Goal: Use online tool/utility: Utilize a website feature to perform a specific function

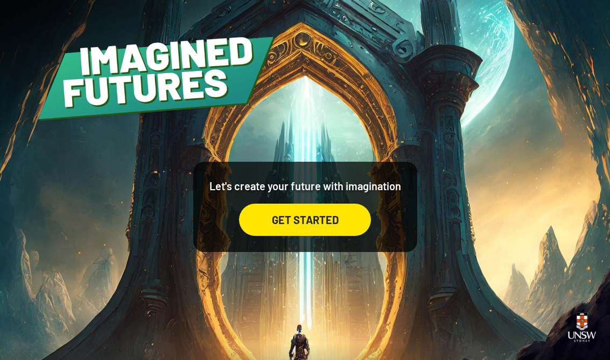
scroll to position [17, 0]
click at [346, 221] on div "GET STARTED" at bounding box center [305, 220] width 132 height 32
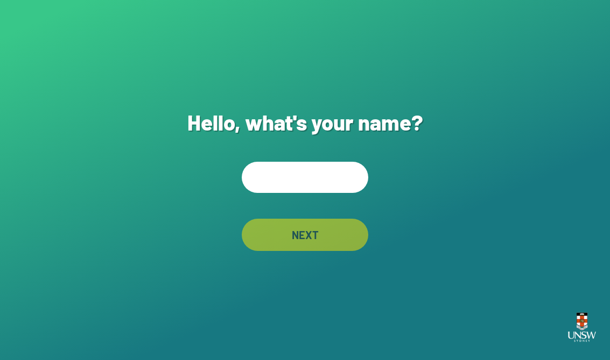
click at [341, 193] on input "text" at bounding box center [305, 177] width 126 height 31
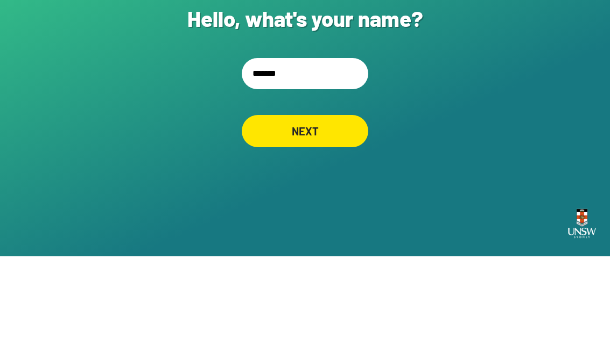
type input "********"
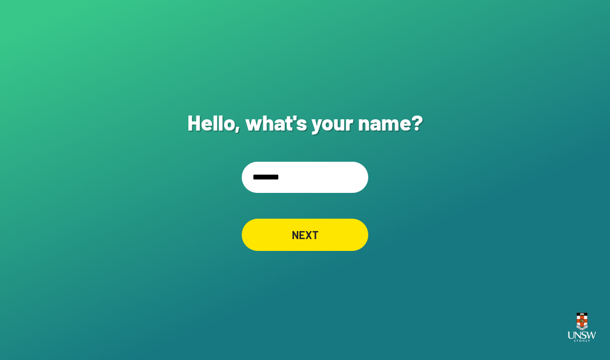
click at [331, 229] on div "NEXT" at bounding box center [305, 235] width 126 height 32
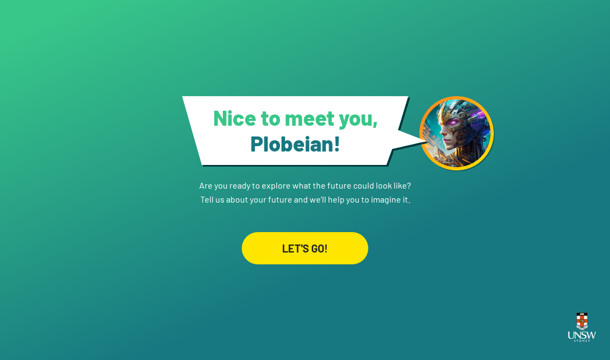
click at [338, 265] on div "LET'S GO!" at bounding box center [305, 248] width 126 height 32
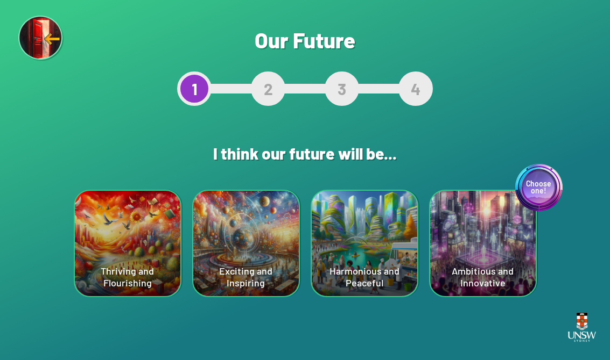
click at [137, 284] on div "Thriving and Flourishing" at bounding box center [127, 243] width 105 height 105
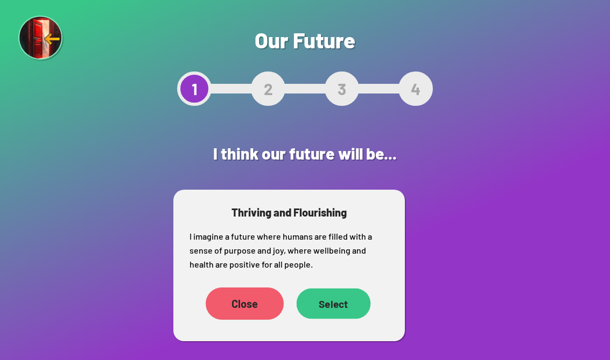
click at [330, 311] on div "Select" at bounding box center [333, 304] width 74 height 31
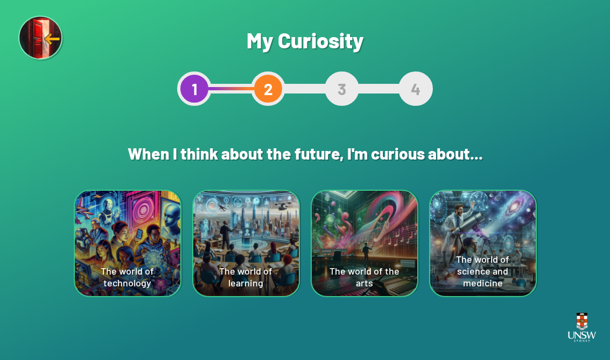
click at [132, 281] on div "The world of technology" at bounding box center [127, 243] width 105 height 105
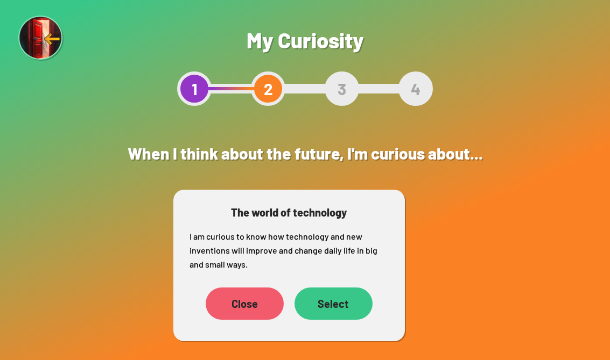
click at [327, 303] on div "Select" at bounding box center [333, 304] width 78 height 32
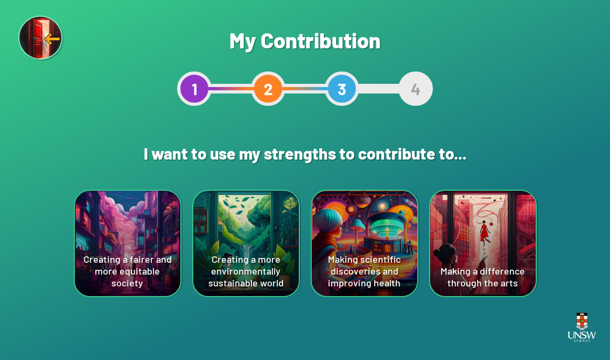
click at [358, 251] on div "Making scientific discoveries and improving health" at bounding box center [364, 243] width 105 height 105
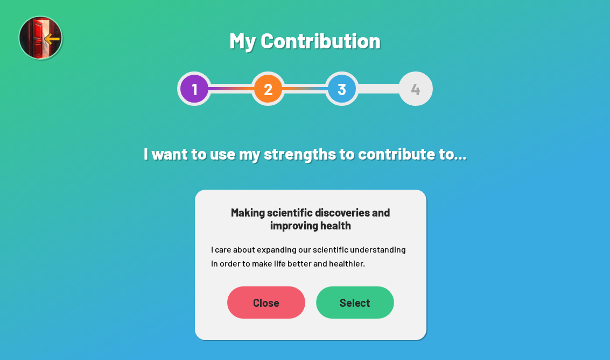
click at [369, 304] on div "Select" at bounding box center [355, 303] width 78 height 32
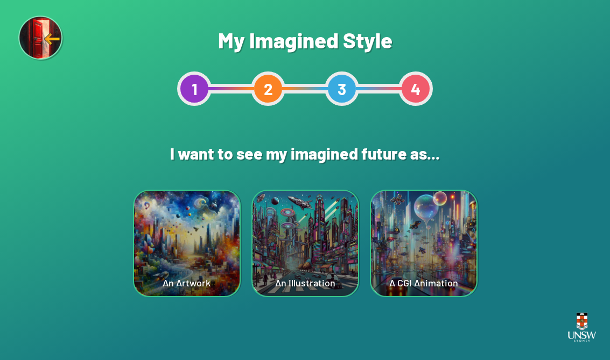
click at [400, 250] on div "A CGI Animation" at bounding box center [423, 243] width 105 height 105
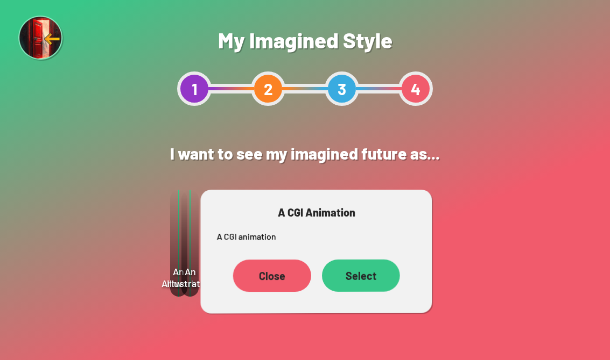
click at [373, 268] on div "Select" at bounding box center [361, 276] width 78 height 32
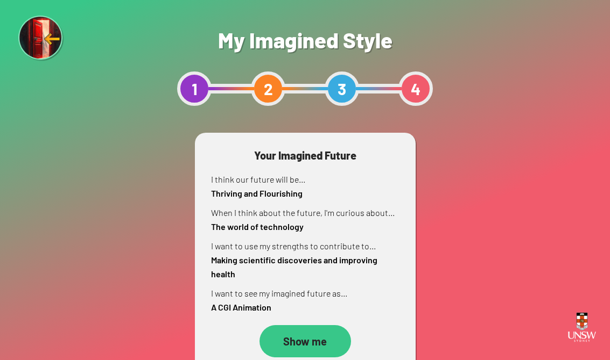
click at [316, 331] on div "Show me" at bounding box center [304, 341] width 91 height 32
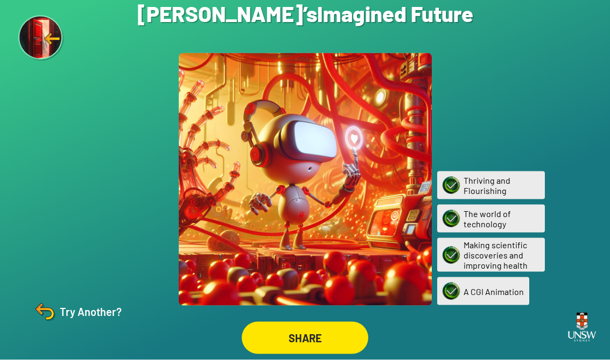
scroll to position [17, 0]
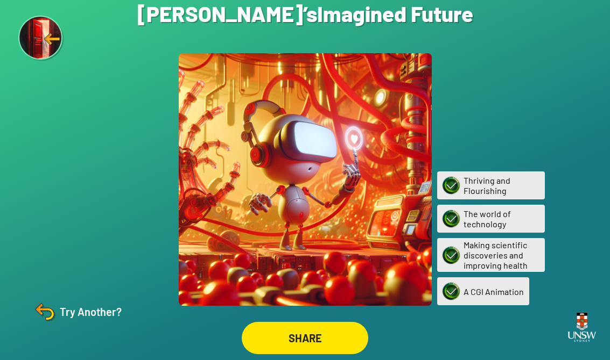
click at [103, 314] on div "Try Another?" at bounding box center [77, 312] width 90 height 26
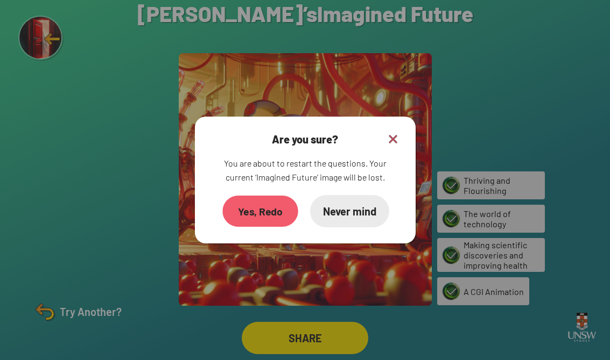
click at [264, 208] on div "Yes, Redo" at bounding box center [259, 211] width 75 height 31
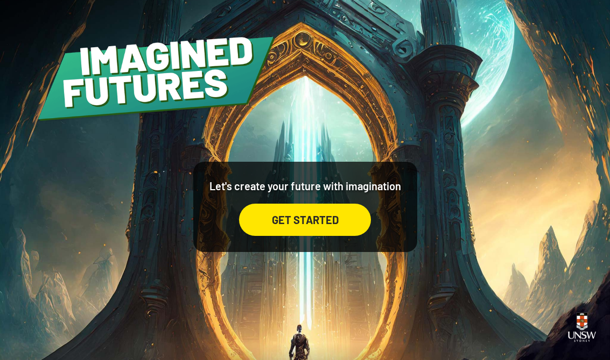
click at [301, 236] on div "GET STARTED" at bounding box center [305, 220] width 132 height 32
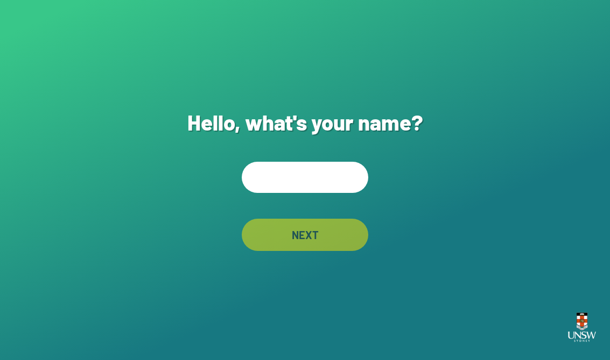
click at [325, 192] on input "text" at bounding box center [305, 177] width 126 height 31
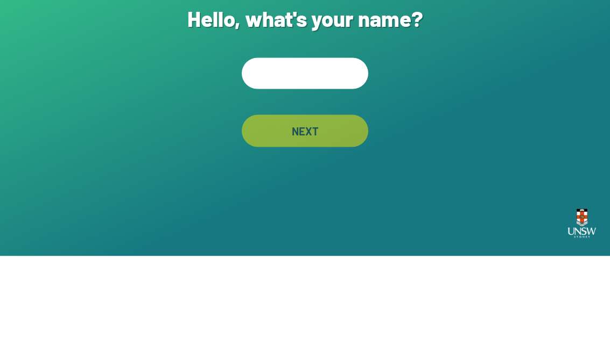
type input "*"
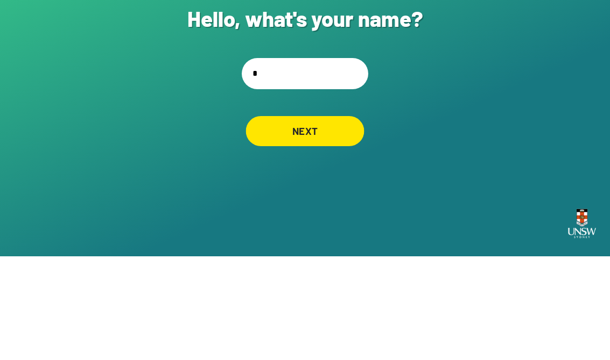
click at [336, 220] on div "NEXT" at bounding box center [305, 235] width 118 height 30
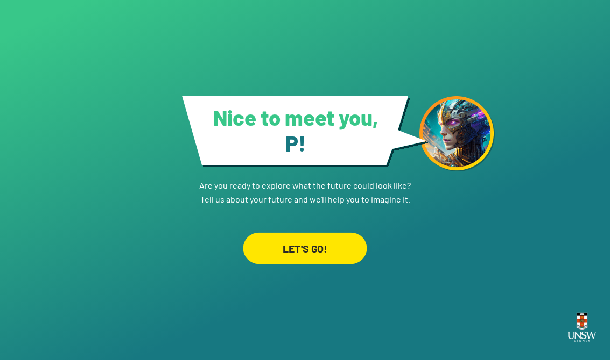
click at [333, 232] on div "LET'S GO!" at bounding box center [305, 248] width 124 height 32
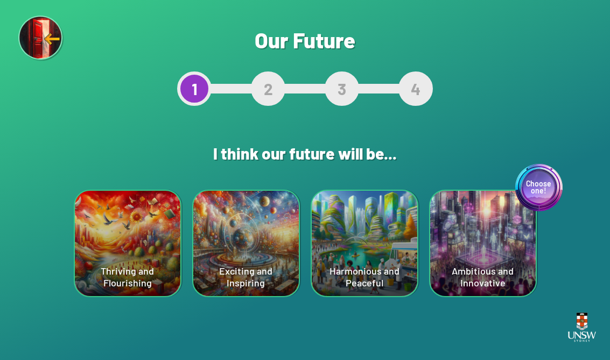
click at [400, 260] on div "Choose one! Ambitious and Innovative" at bounding box center [482, 243] width 105 height 105
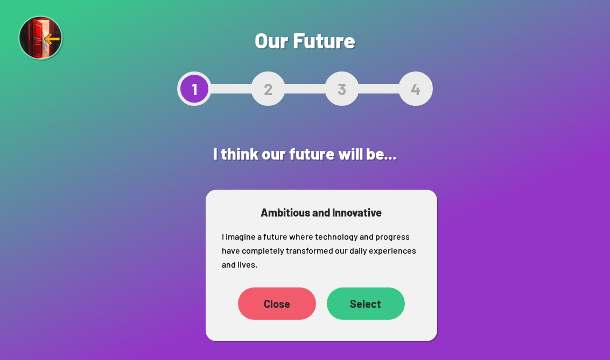
click at [367, 304] on div "Select" at bounding box center [366, 304] width 78 height 32
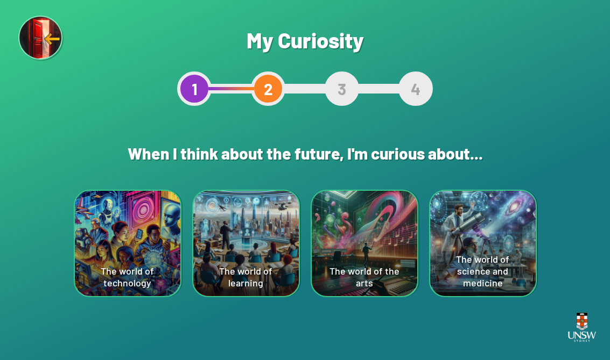
click at [400, 278] on div "The world of science and medicine" at bounding box center [482, 243] width 105 height 105
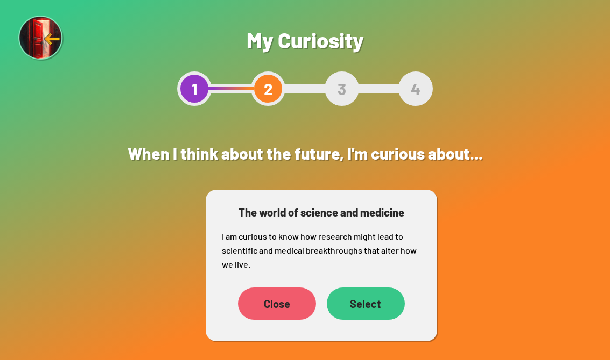
click at [377, 295] on div "Select" at bounding box center [366, 304] width 78 height 32
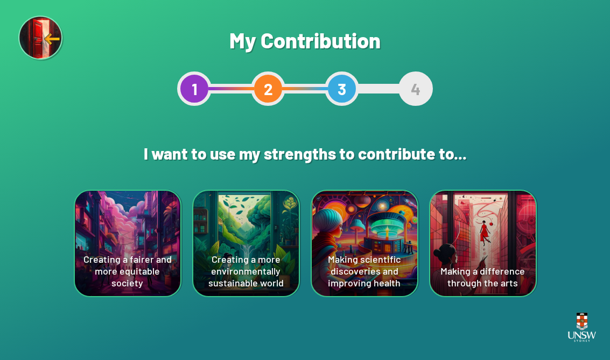
click at [364, 263] on div "Making scientific discoveries and improving health" at bounding box center [364, 243] width 105 height 105
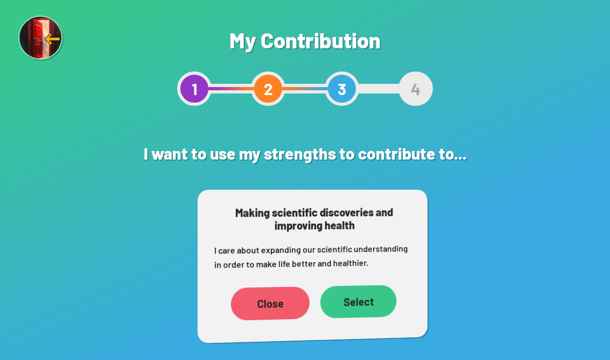
click at [372, 257] on p "I care about expanding our scientific understanding in order to make life bette…" at bounding box center [312, 257] width 197 height 31
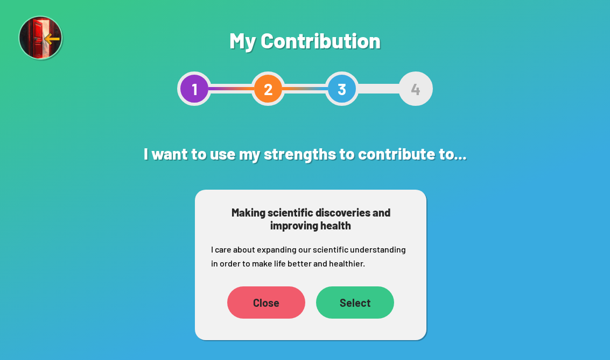
click at [348, 294] on div "Select" at bounding box center [355, 303] width 78 height 32
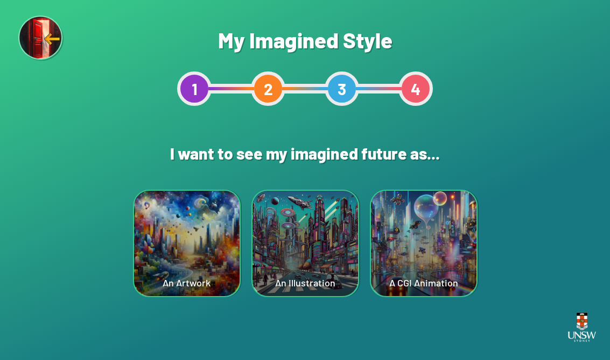
click at [305, 256] on div "An Illustration" at bounding box center [304, 243] width 105 height 105
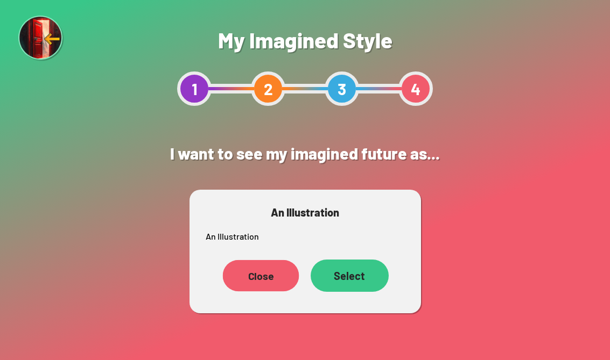
click at [252, 261] on div "Close" at bounding box center [260, 276] width 76 height 32
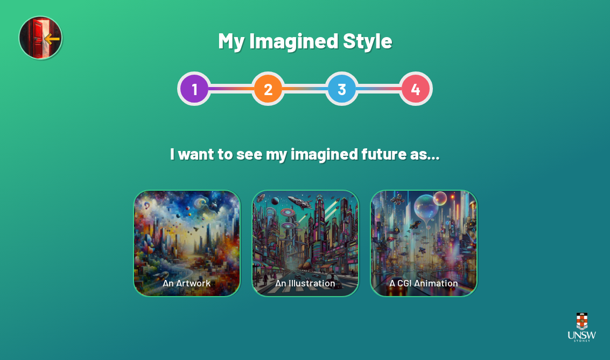
click at [200, 266] on div "An Artwork" at bounding box center [186, 243] width 105 height 105
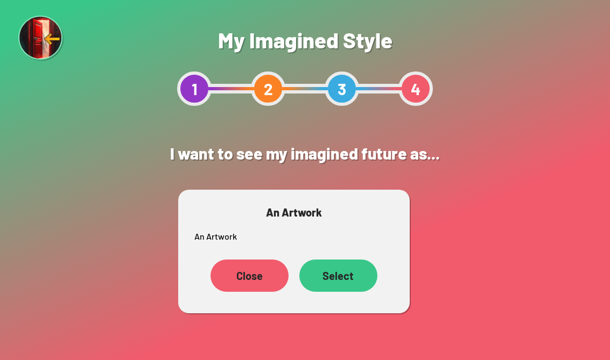
click at [335, 274] on div "Select" at bounding box center [338, 276] width 78 height 32
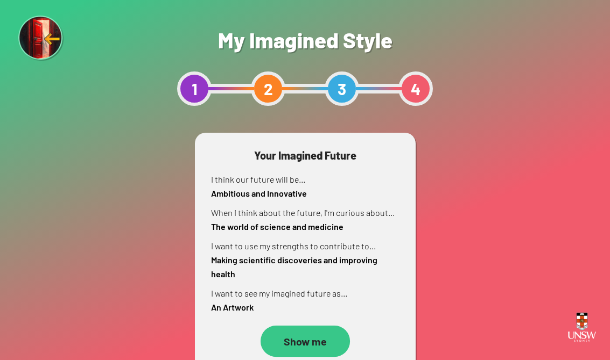
click at [320, 334] on div "Show me" at bounding box center [304, 342] width 89 height 32
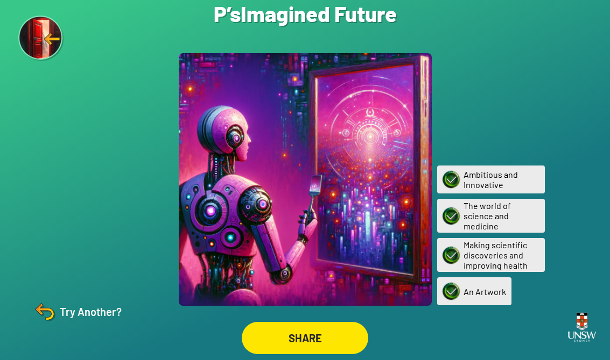
scroll to position [17, 0]
click at [85, 305] on div "Try Another?" at bounding box center [77, 312] width 90 height 26
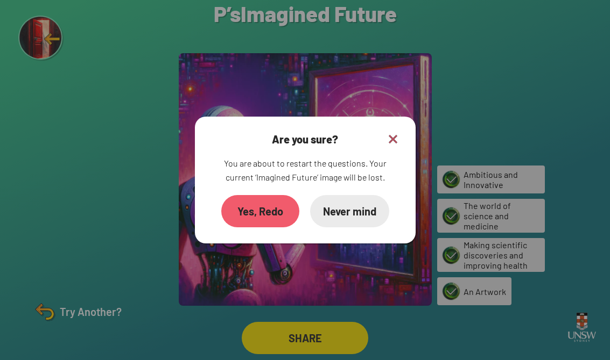
click at [273, 195] on div "Yes, Redo" at bounding box center [260, 211] width 78 height 32
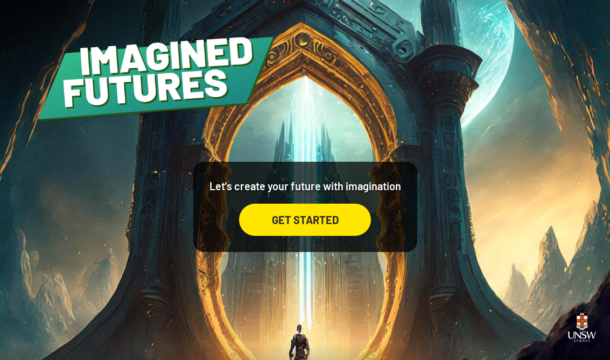
click at [304, 236] on div "GET STARTED" at bounding box center [305, 220] width 132 height 32
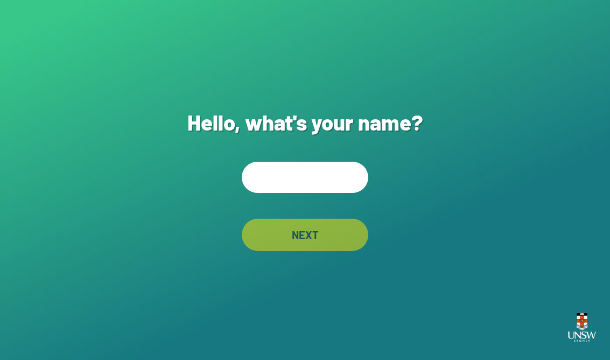
click at [308, 193] on input "text" at bounding box center [305, 177] width 126 height 31
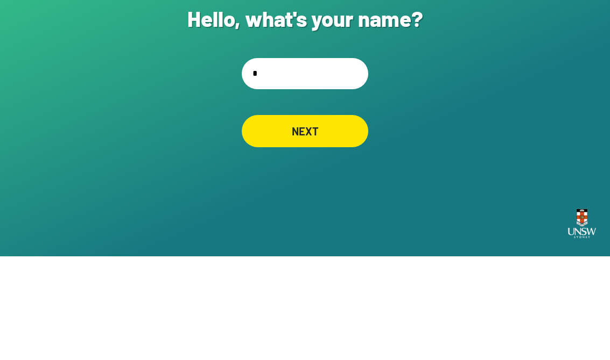
type input "*"
click at [341, 104] on div "Hello, what's your name? * NEXT" at bounding box center [305, 180] width 610 height 360
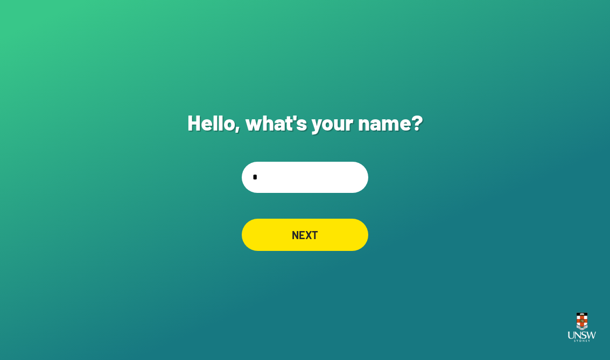
click at [303, 234] on div "NEXT" at bounding box center [305, 235] width 126 height 32
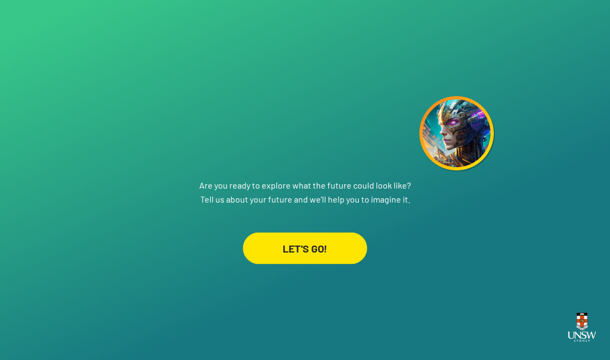
click at [297, 264] on div "LET'S GO!" at bounding box center [305, 248] width 124 height 32
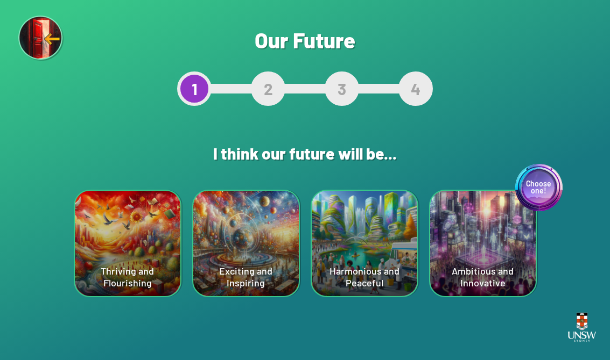
click at [241, 233] on div "Exciting and Inspiring" at bounding box center [245, 243] width 105 height 105
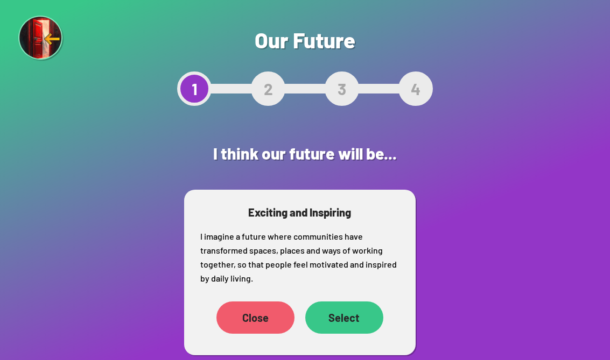
click at [349, 314] on div "Select" at bounding box center [344, 318] width 78 height 32
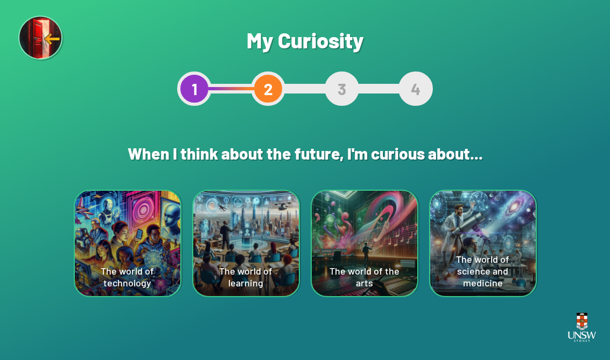
click at [273, 242] on div "The world of learning" at bounding box center [245, 243] width 105 height 105
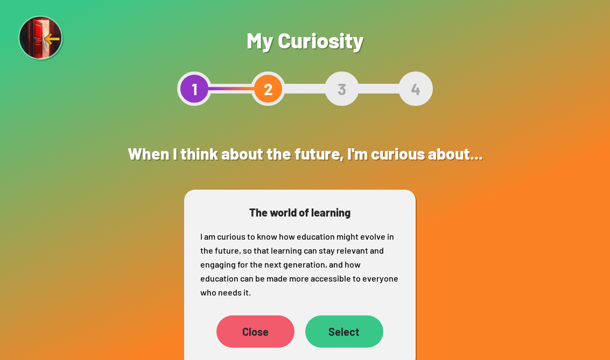
click at [336, 327] on div "Select" at bounding box center [344, 332] width 78 height 32
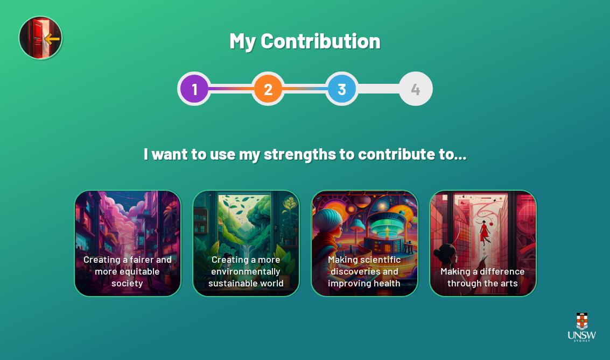
click at [233, 254] on div "Creating a more environmentally sustainable world" at bounding box center [245, 243] width 105 height 105
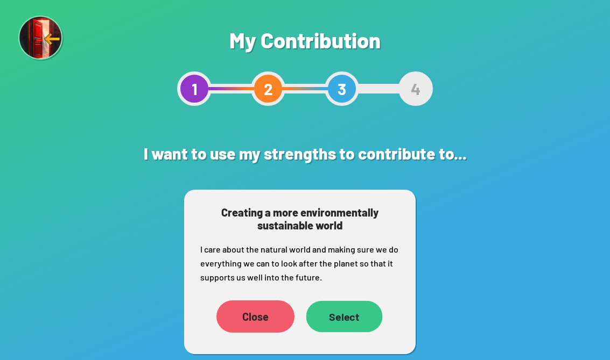
click at [343, 320] on div "Select" at bounding box center [344, 317] width 76 height 32
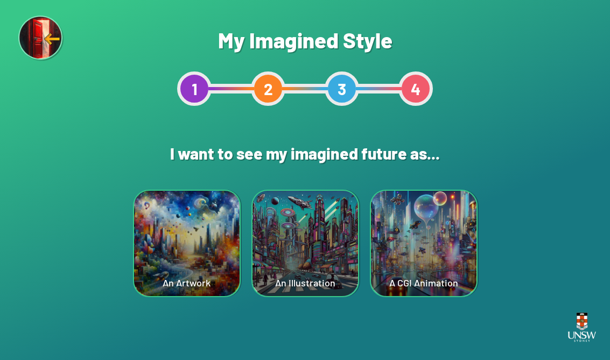
click at [316, 243] on div "An Illustration" at bounding box center [304, 243] width 105 height 105
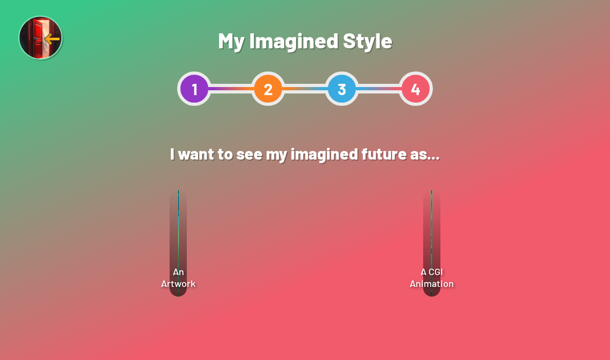
click at [368, 272] on div "Select" at bounding box center [349, 275] width 77 height 33
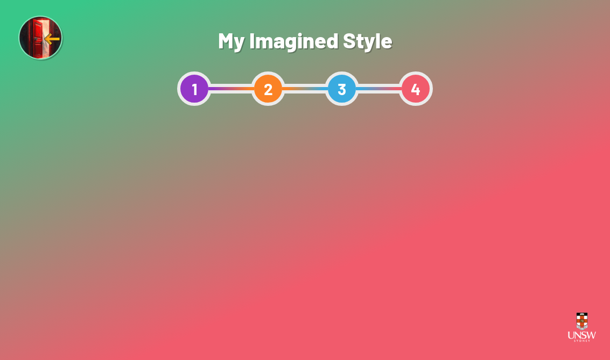
click at [315, 328] on div "Show me" at bounding box center [304, 341] width 91 height 32
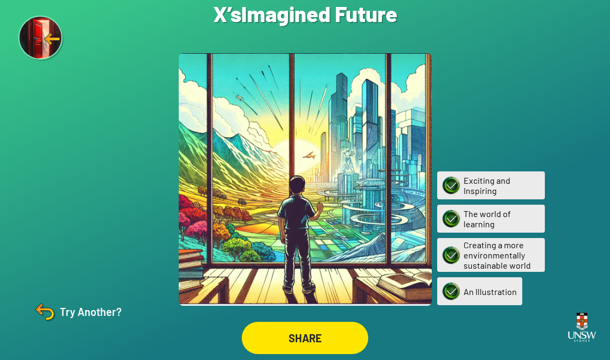
click at [80, 325] on div "Try Another?" at bounding box center [77, 312] width 90 height 26
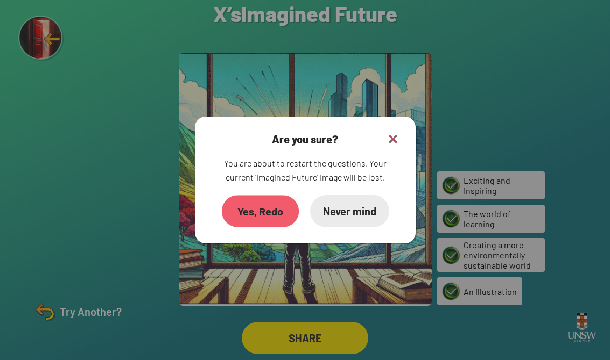
click at [258, 213] on div "Yes, Redo" at bounding box center [259, 211] width 77 height 32
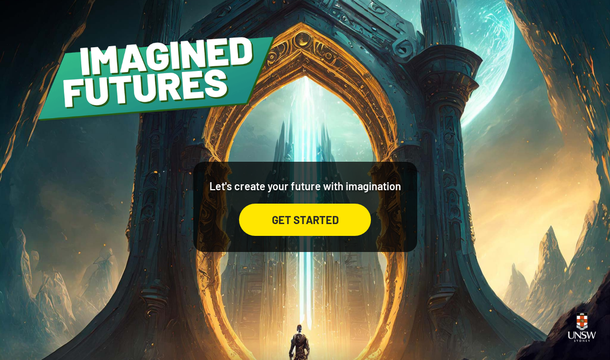
click at [306, 236] on div "GET STARTED" at bounding box center [305, 220] width 132 height 32
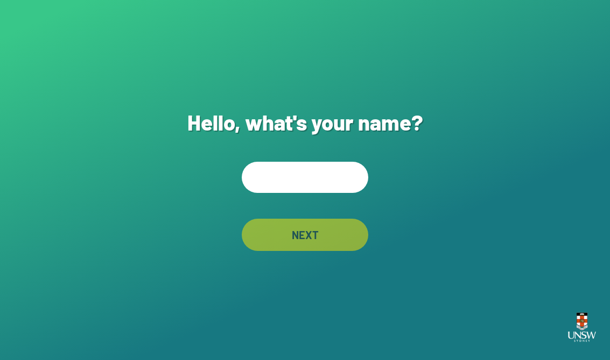
click at [299, 185] on input "text" at bounding box center [305, 177] width 126 height 31
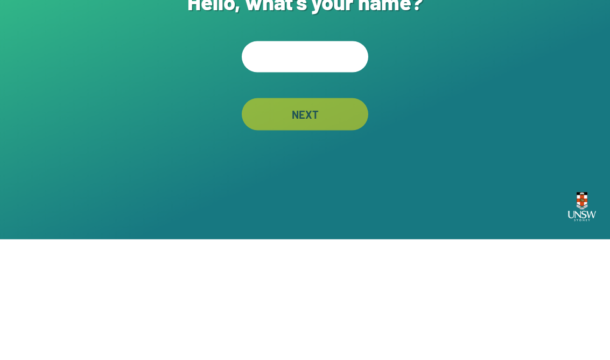
type input "*"
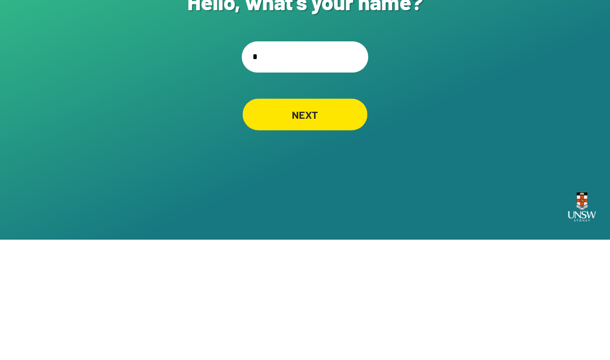
click at [328, 219] on div "NEXT" at bounding box center [305, 235] width 125 height 32
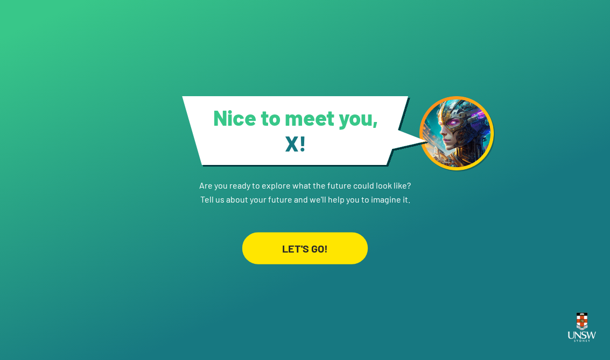
click at [316, 237] on div "LET'S GO!" at bounding box center [304, 248] width 125 height 32
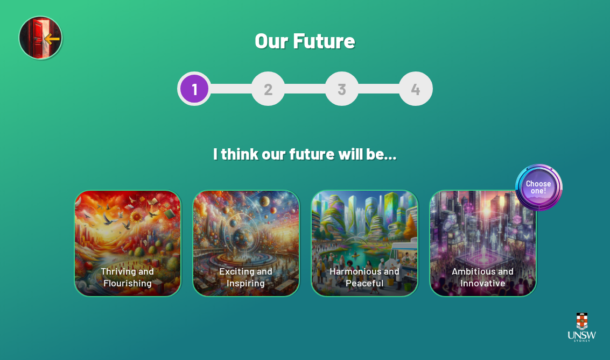
click at [400, 247] on div "Choose one! Ambitious and Innovative" at bounding box center [482, 243] width 105 height 105
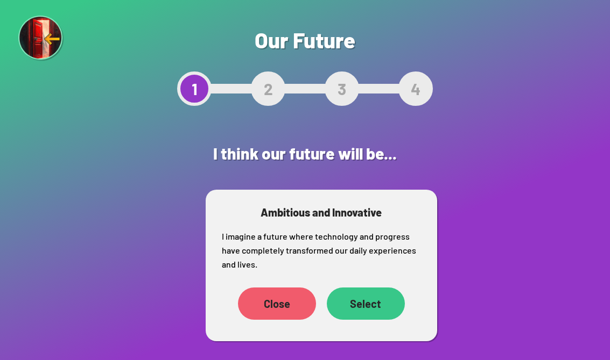
click at [364, 303] on div "Select" at bounding box center [366, 304] width 78 height 32
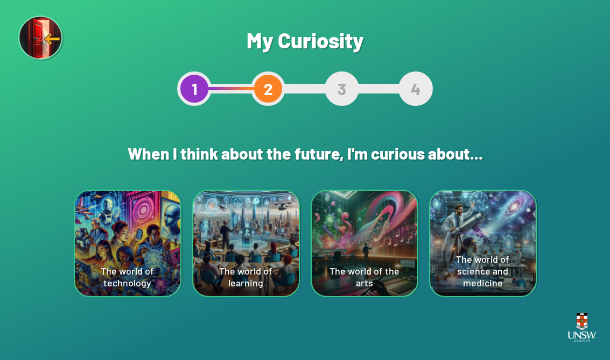
click at [400, 239] on div "The world of science and medicine" at bounding box center [482, 243] width 105 height 105
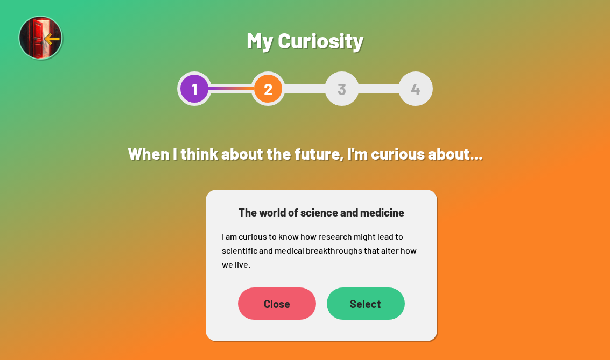
click at [367, 301] on div "Select" at bounding box center [366, 304] width 78 height 32
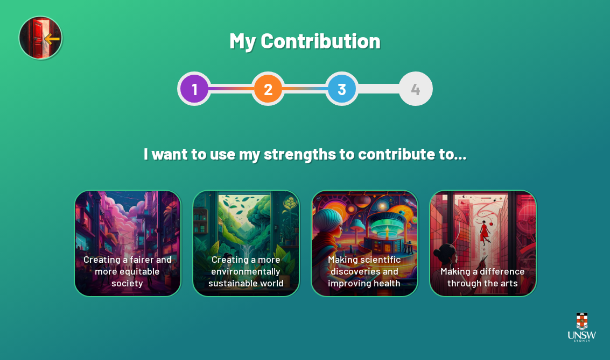
click at [133, 268] on div "Creating a fairer and more equitable society" at bounding box center [127, 243] width 105 height 105
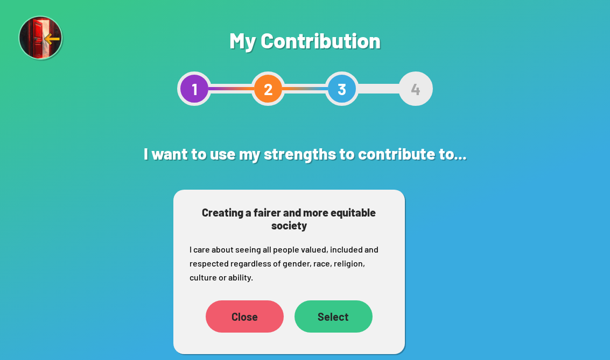
click at [336, 314] on div "Select" at bounding box center [333, 317] width 78 height 32
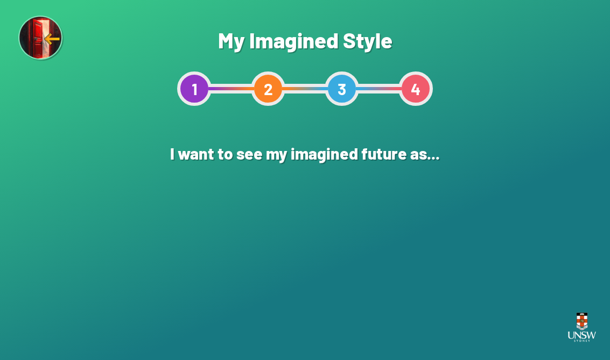
click at [400, 251] on div "A CGI Animation" at bounding box center [423, 243] width 105 height 105
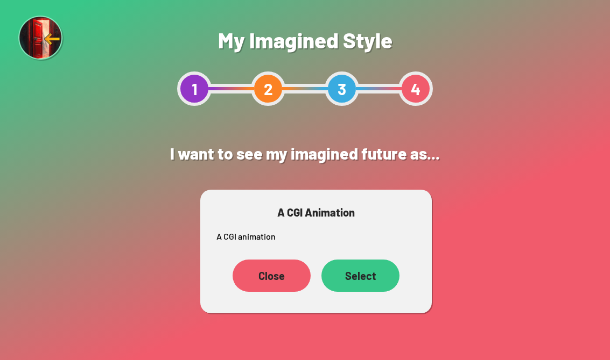
click at [366, 273] on div "Select" at bounding box center [360, 276] width 78 height 32
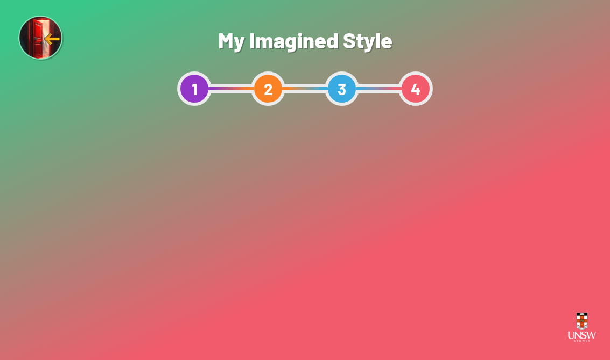
click at [309, 325] on div "Show me" at bounding box center [304, 328] width 91 height 32
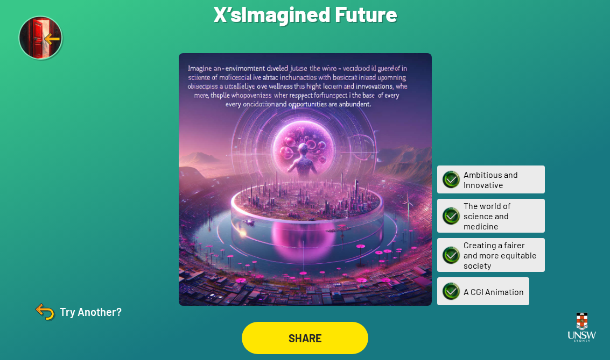
scroll to position [17, 0]
click at [306, 326] on div "SHARE" at bounding box center [305, 338] width 126 height 32
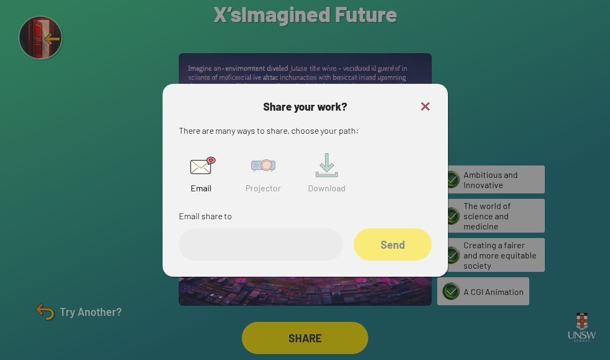
click at [269, 237] on input "email" at bounding box center [261, 245] width 164 height 32
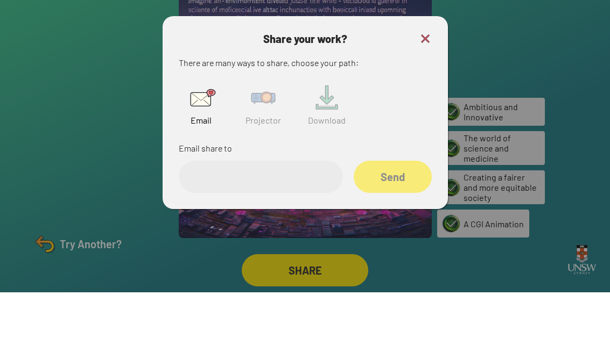
click at [264, 148] on img at bounding box center [263, 165] width 34 height 34
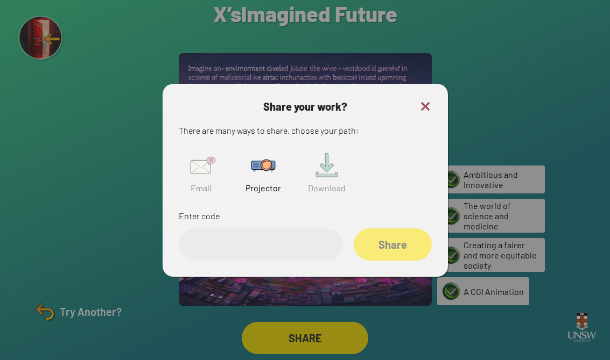
click at [261, 159] on img at bounding box center [263, 165] width 34 height 34
click at [253, 234] on input "text" at bounding box center [261, 245] width 164 height 32
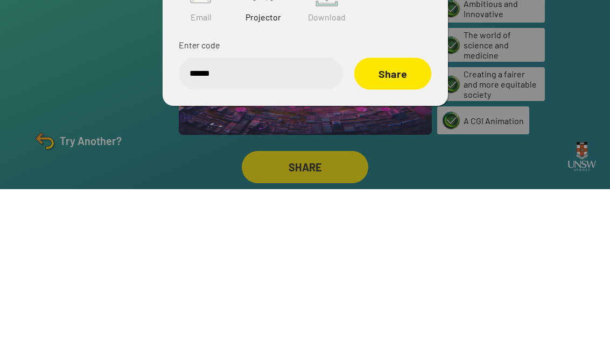
type input "******"
click at [400, 229] on div "Share" at bounding box center [391, 245] width 77 height 32
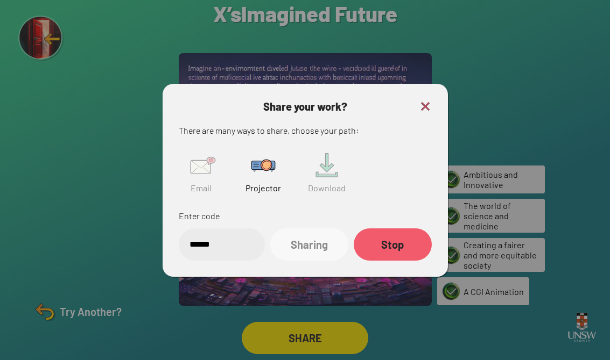
click at [400, 102] on img at bounding box center [425, 106] width 13 height 13
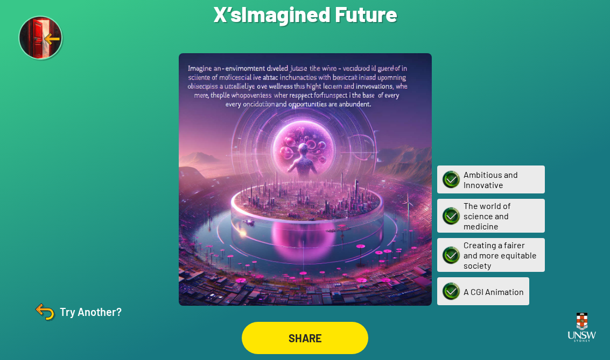
click at [93, 314] on div "Try Another?" at bounding box center [77, 312] width 90 height 26
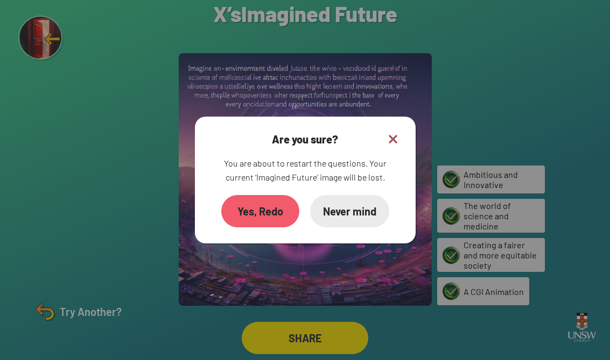
click at [262, 208] on div "Yes, Redo" at bounding box center [260, 211] width 78 height 32
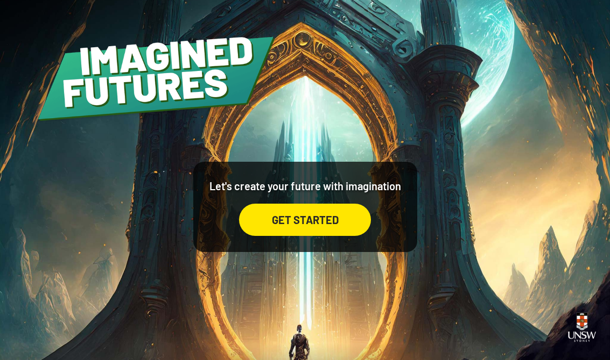
click at [317, 233] on div "GET STARTED" at bounding box center [305, 220] width 132 height 32
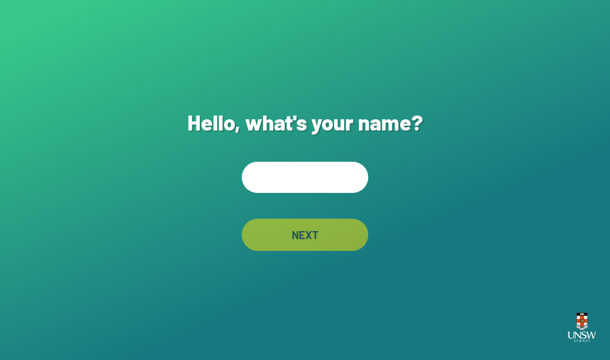
click at [303, 179] on input "text" at bounding box center [305, 177] width 126 height 31
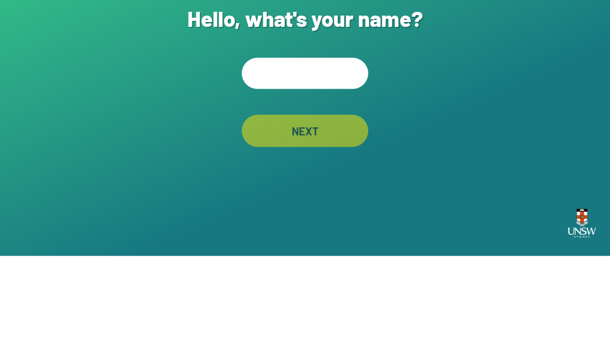
type input "*"
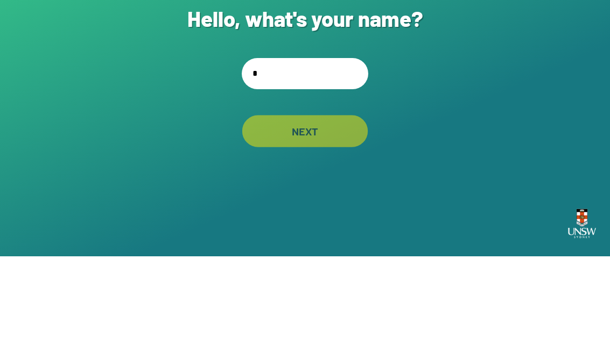
click at [325, 219] on div "NEXT" at bounding box center [304, 235] width 125 height 32
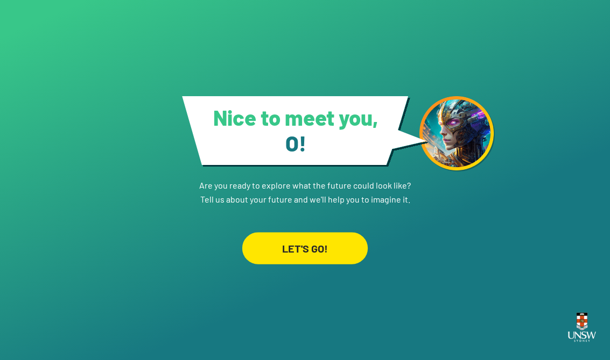
click at [326, 239] on div "LET'S GO!" at bounding box center [304, 248] width 125 height 32
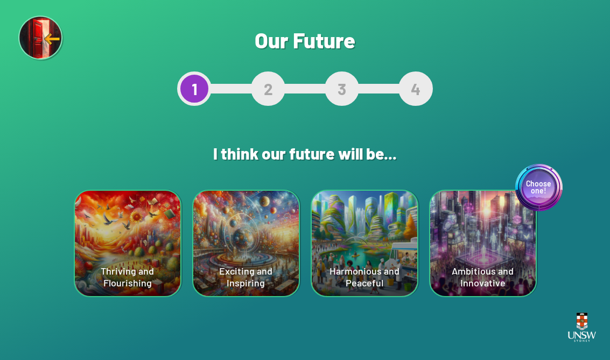
click at [400, 251] on div "Choose one! Ambitious and Innovative" at bounding box center [482, 243] width 105 height 105
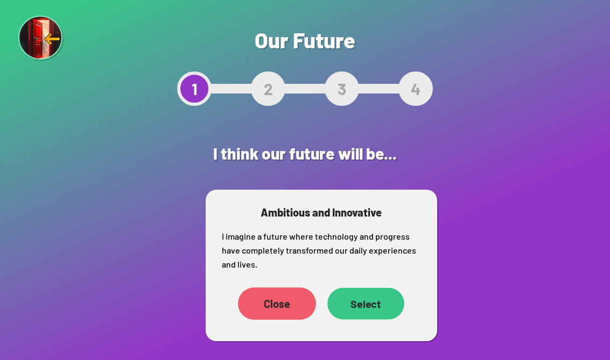
click at [366, 300] on div "Select" at bounding box center [365, 304] width 77 height 32
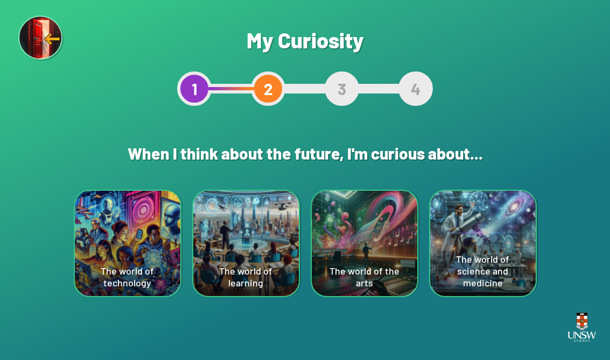
click at [122, 225] on div "The world of technology" at bounding box center [127, 243] width 105 height 105
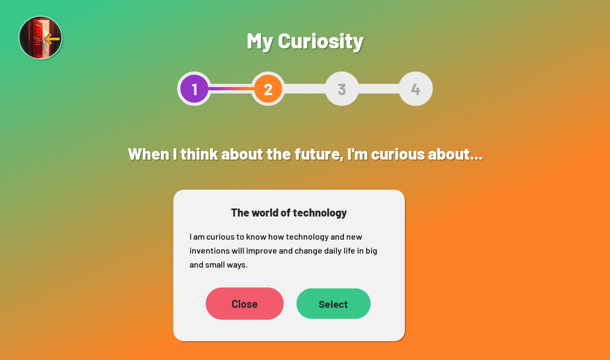
click at [345, 302] on div "Select" at bounding box center [333, 303] width 74 height 31
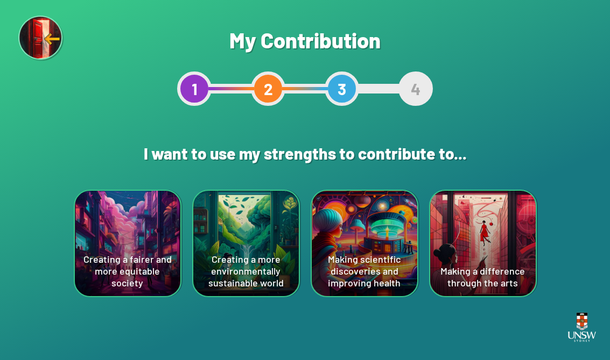
click at [130, 242] on div "Creating a fairer and more equitable society" at bounding box center [127, 243] width 105 height 105
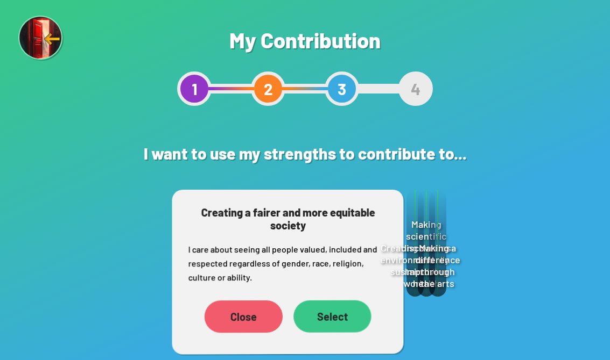
click at [337, 312] on div "Select" at bounding box center [332, 317] width 77 height 32
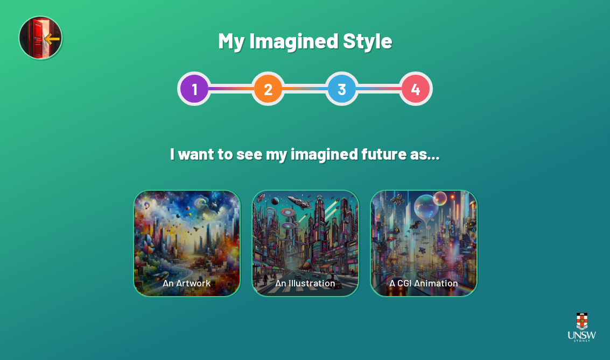
click at [399, 261] on div "A CGI Animation" at bounding box center [423, 243] width 105 height 105
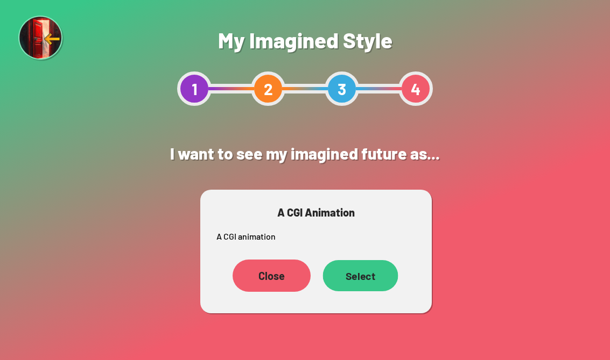
click at [366, 273] on div "Select" at bounding box center [359, 275] width 75 height 31
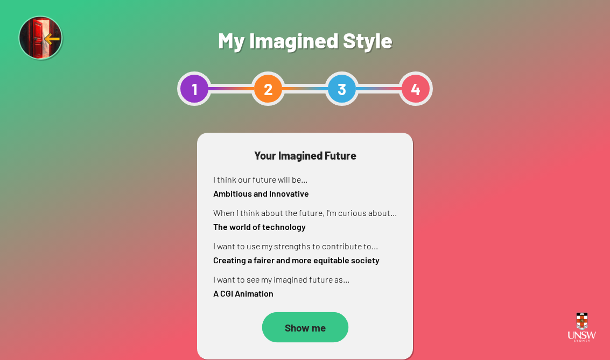
click at [311, 329] on div "Show me" at bounding box center [304, 328] width 87 height 31
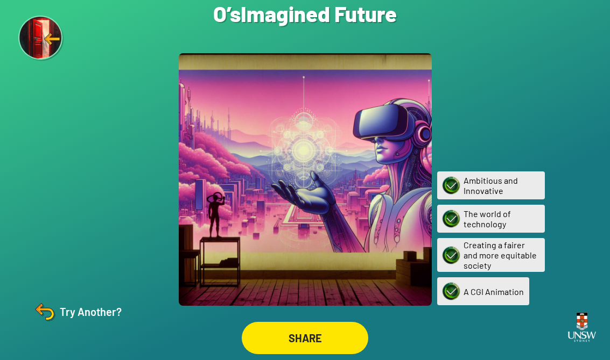
click at [308, 332] on div "SHARE" at bounding box center [305, 338] width 126 height 32
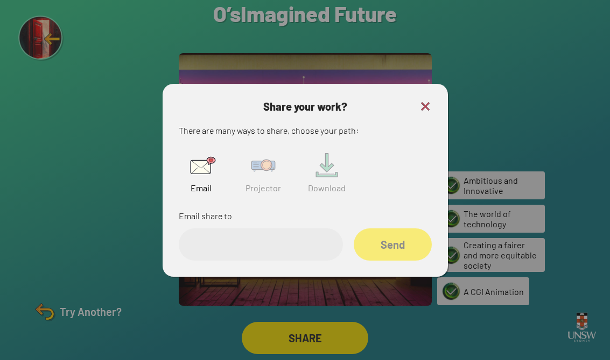
click at [254, 178] on img at bounding box center [263, 165] width 34 height 34
click at [267, 253] on input "text" at bounding box center [261, 245] width 164 height 32
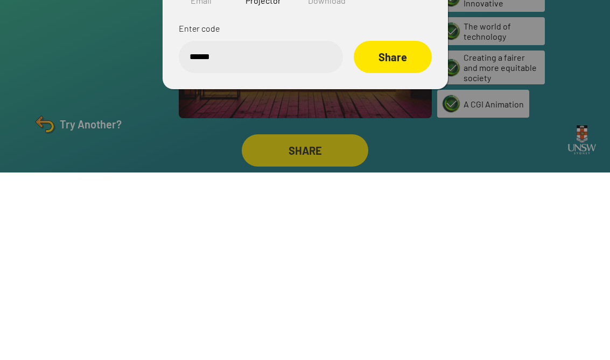
type input "******"
click at [388, 229] on div "Share" at bounding box center [392, 245] width 78 height 32
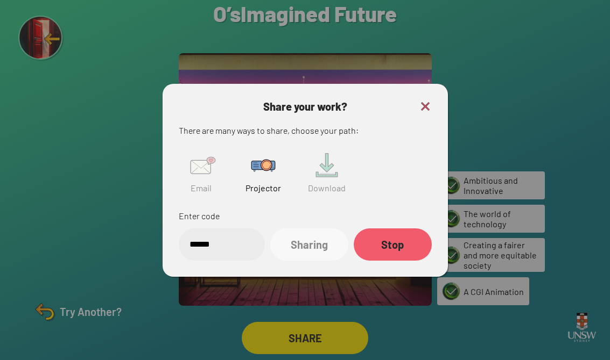
click at [400, 88] on div "Share your work? There are many ways to share, choose your path: Email Projecto…" at bounding box center [304, 180] width 285 height 193
click at [400, 90] on div "Share your work? There are many ways to share, choose your path: Email Projecto…" at bounding box center [304, 180] width 285 height 193
click at [400, 100] on img at bounding box center [425, 106] width 13 height 13
